Goal: Navigation & Orientation: Find specific page/section

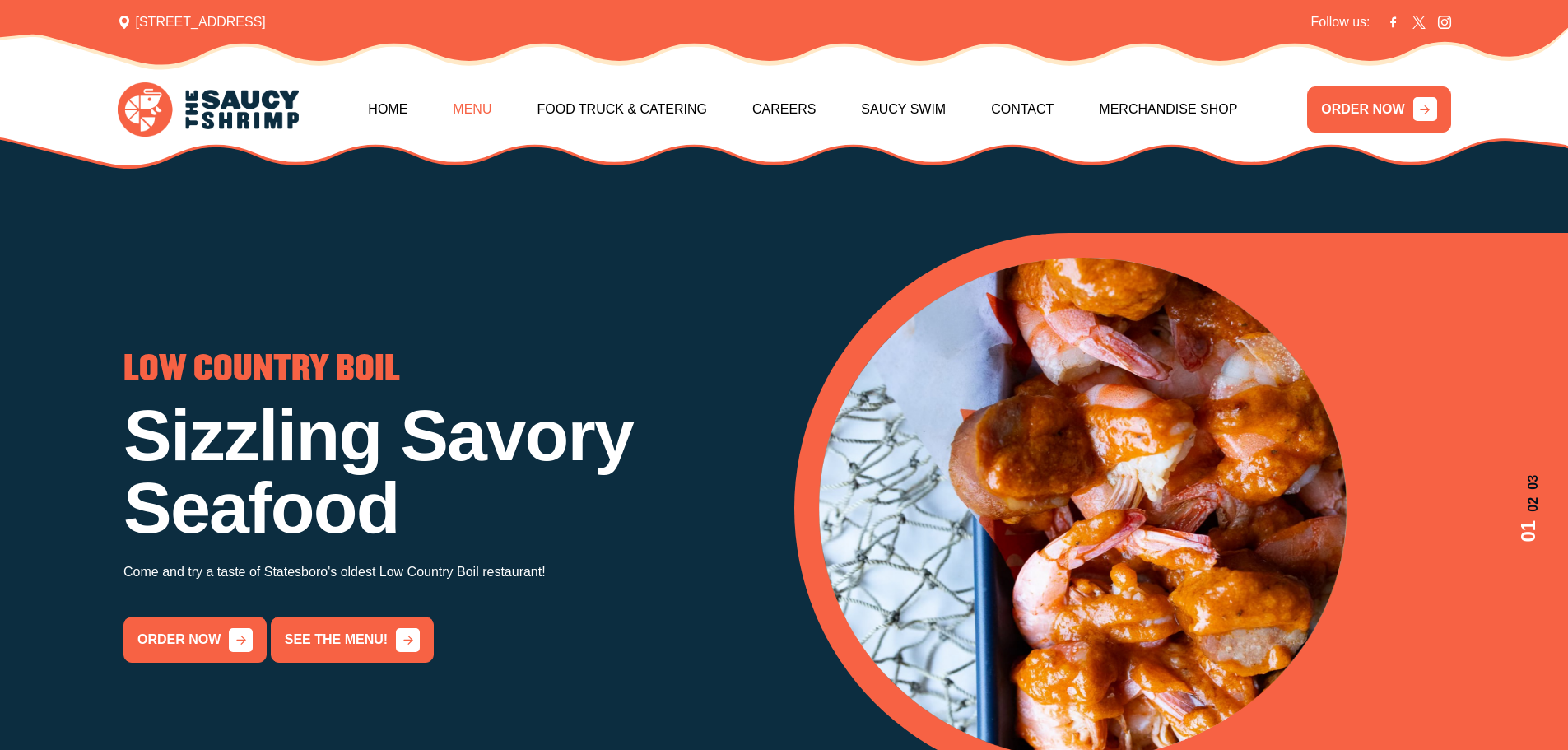
click at [476, 116] on link "Menu" at bounding box center [472, 109] width 39 height 71
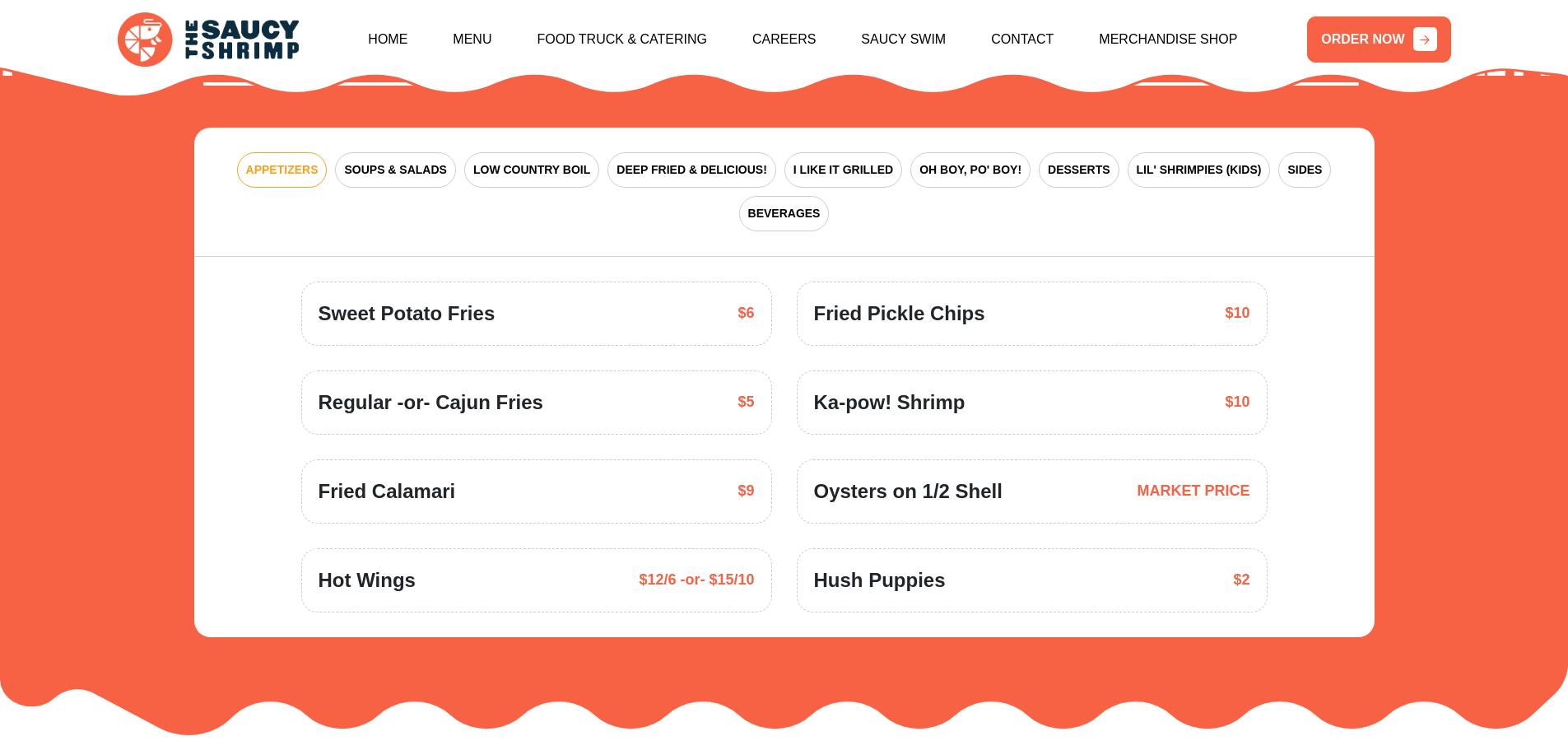
scroll to position [2583, 0]
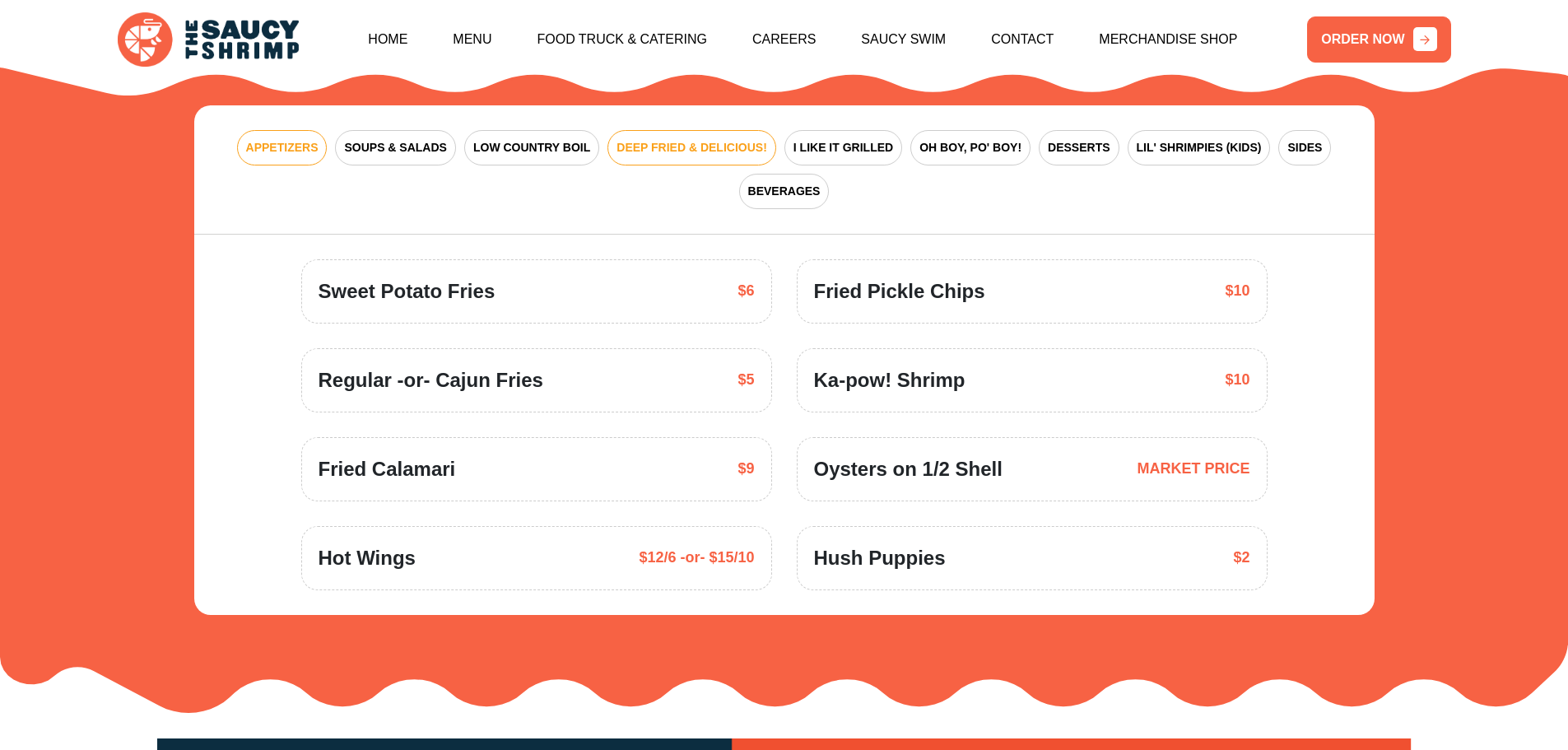
click at [651, 139] on span "DEEP FRIED & DELICIOUS!" at bounding box center [691, 148] width 151 height 18
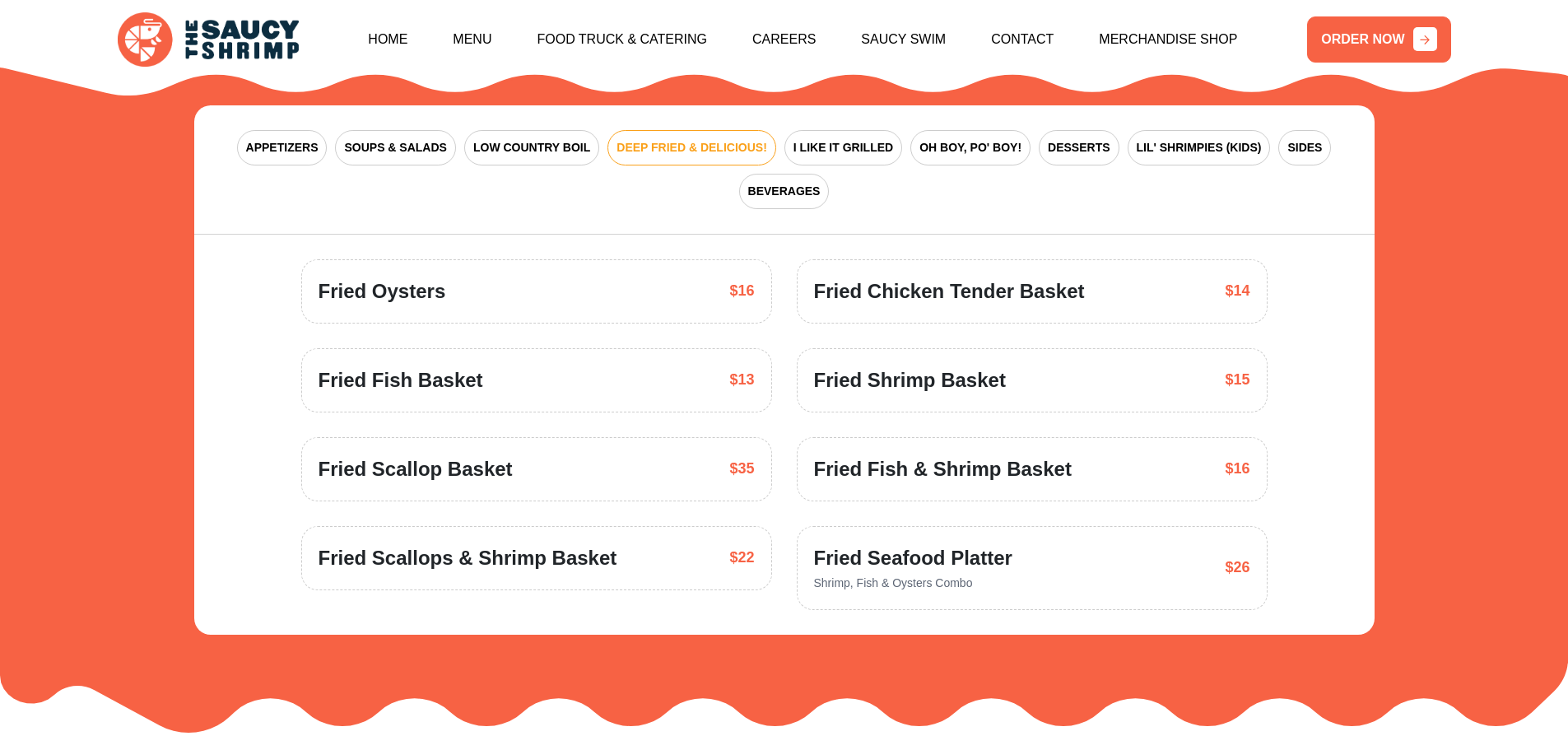
click at [1024, 365] on div "Fried Shrimp Basket $15" at bounding box center [1032, 380] width 436 height 29
click at [991, 365] on span "Fried Shrimp Basket" at bounding box center [910, 380] width 192 height 29
click at [973, 139] on span "OH BOY, PO' BOY!" at bounding box center [970, 148] width 102 height 18
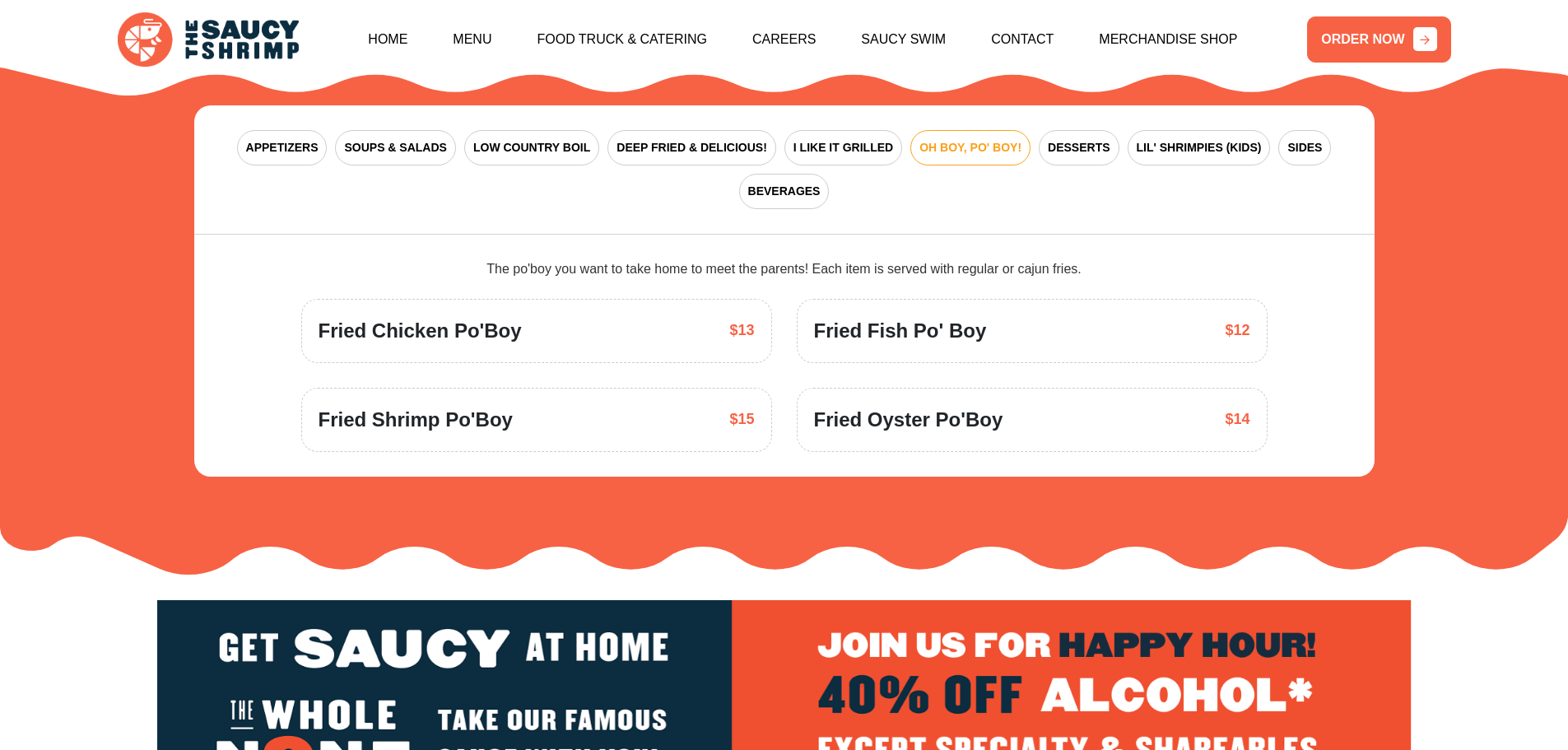
click at [692, 407] on div "Fried Shrimp Po'Boy $15" at bounding box center [537, 420] width 436 height 29
click at [887, 161] on div "APPETIZERS SOUPS & SALADS LOW COUNTRY BOIL DEEP FRIED & DELICIOUS! I LIKE IT GR…" at bounding box center [784, 169] width 1180 height 130
click at [893, 166] on div "APPETIZERS SOUPS & SALADS LOW COUNTRY BOIL DEEP FRIED & DELICIOUS! I LIKE IT GR…" at bounding box center [784, 169] width 1180 height 130
click at [964, 166] on div "APPETIZERS SOUPS & SALADS LOW COUNTRY BOIL DEEP FRIED & DELICIOUS! I LIKE IT GR…" at bounding box center [784, 169] width 1180 height 130
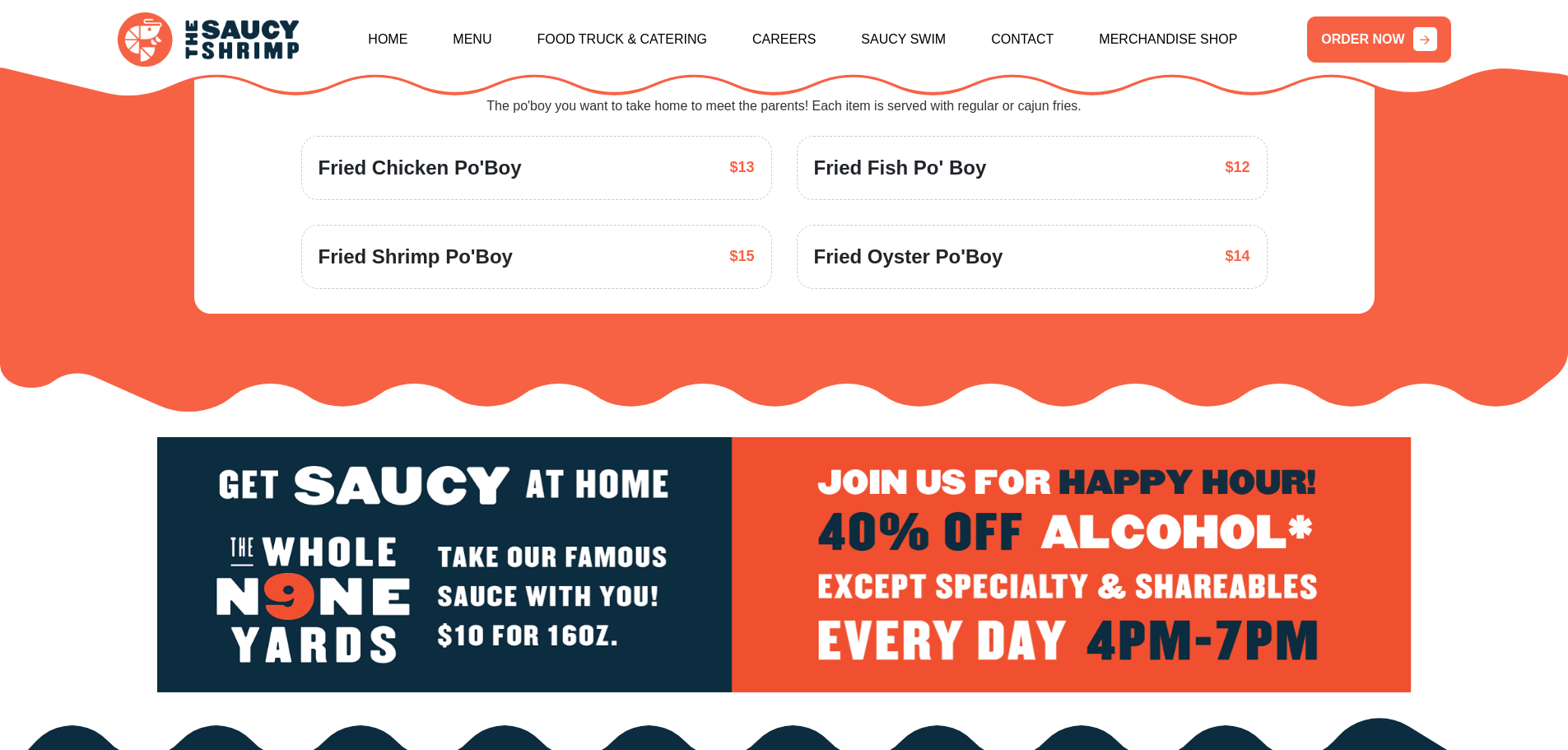
scroll to position [2830, 0]
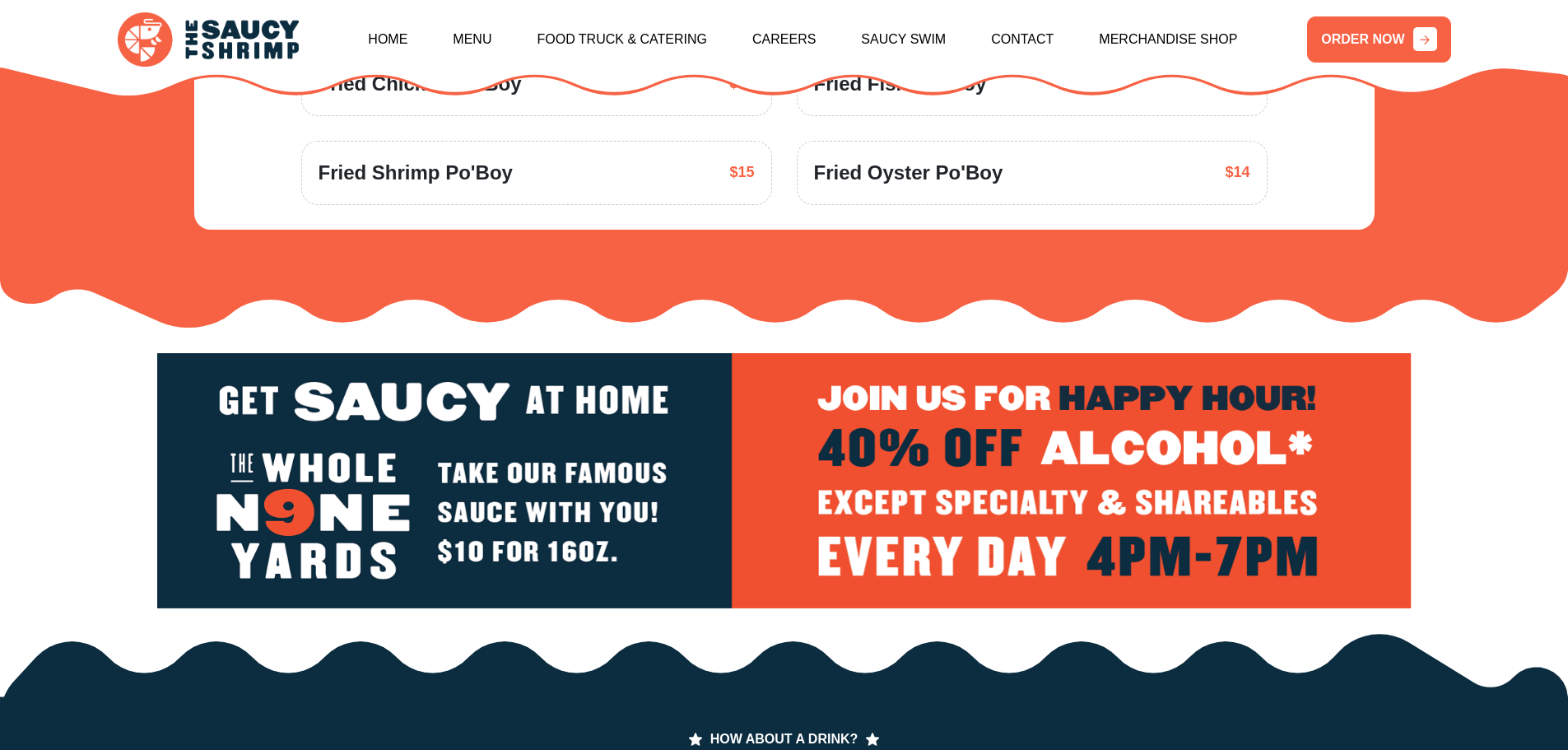
click at [867, 449] on img at bounding box center [784, 481] width 1254 height 255
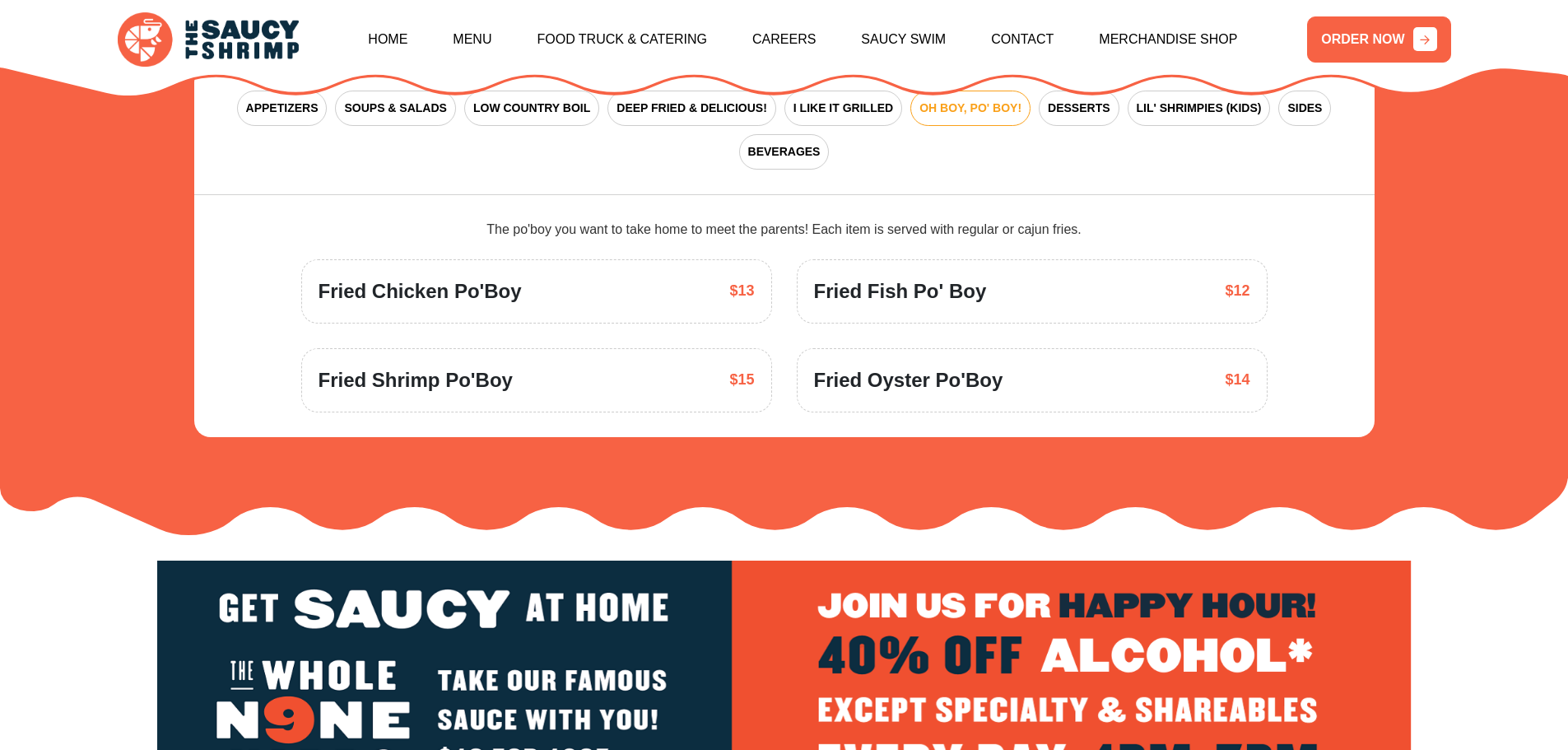
scroll to position [2665, 0]
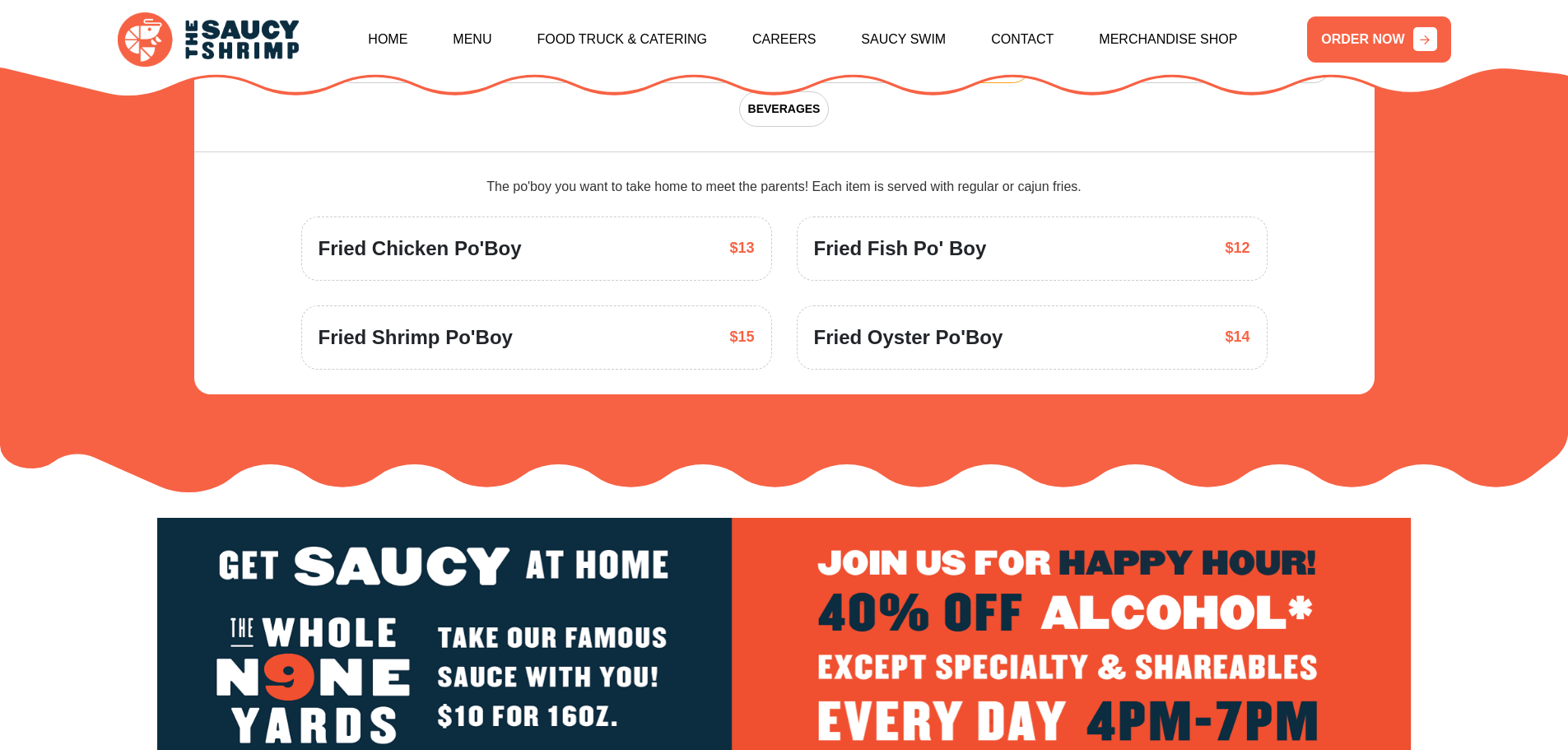
click at [927, 574] on img at bounding box center [784, 646] width 1254 height 255
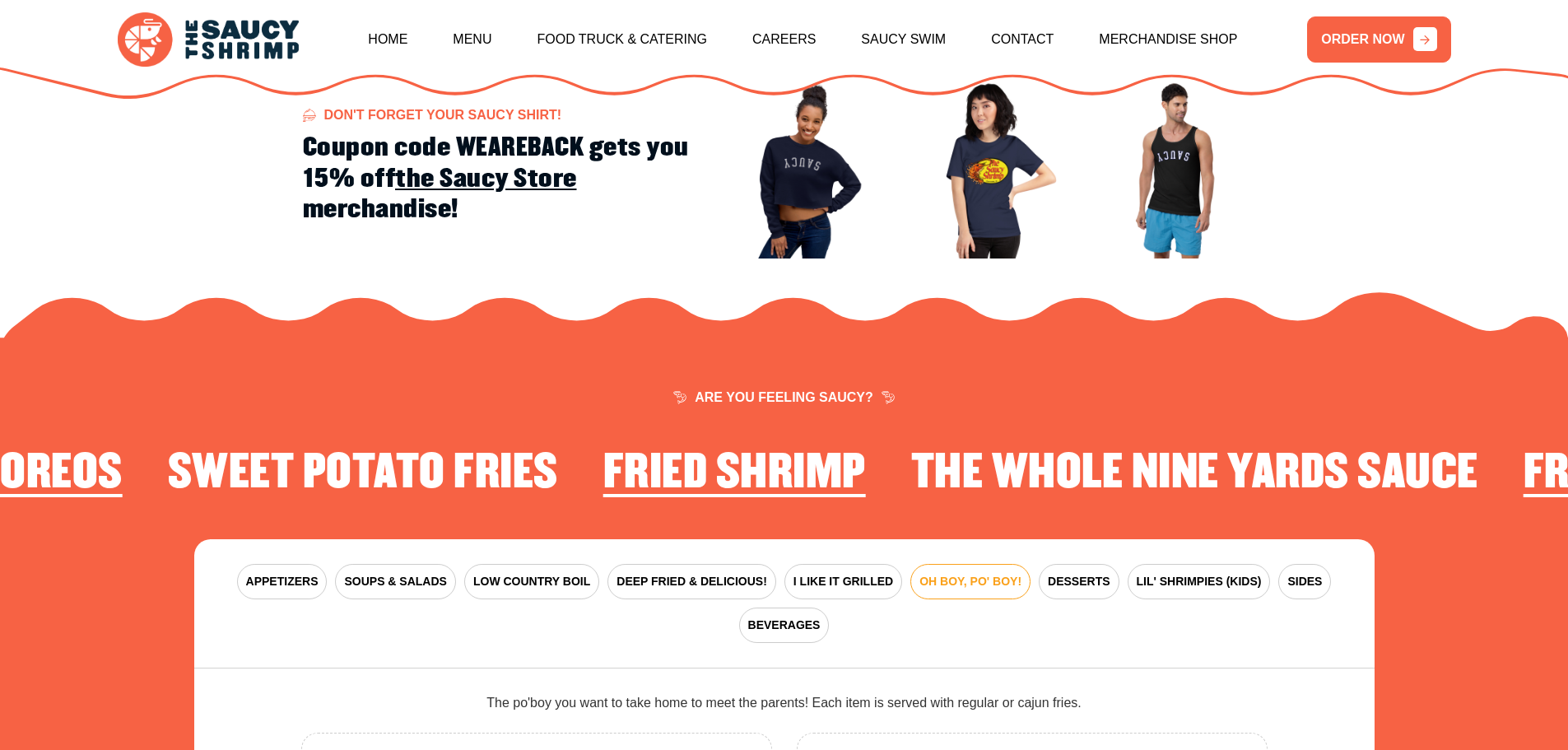
scroll to position [2006, 0]
